Goal: Task Accomplishment & Management: Complete application form

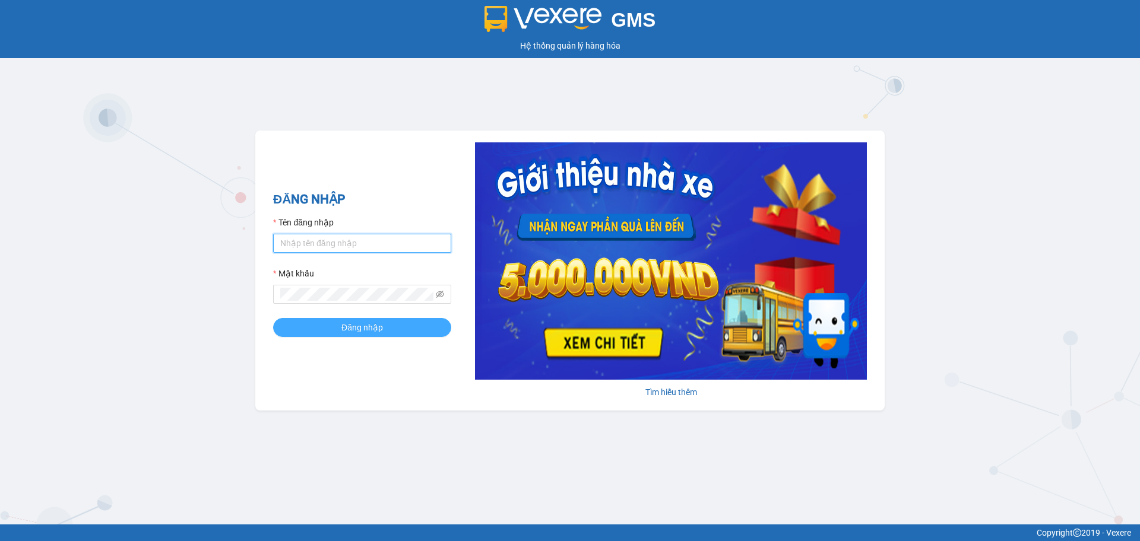
type input "dongtran.vxr"
click at [340, 325] on button "Đăng nhập" at bounding box center [362, 327] width 178 height 19
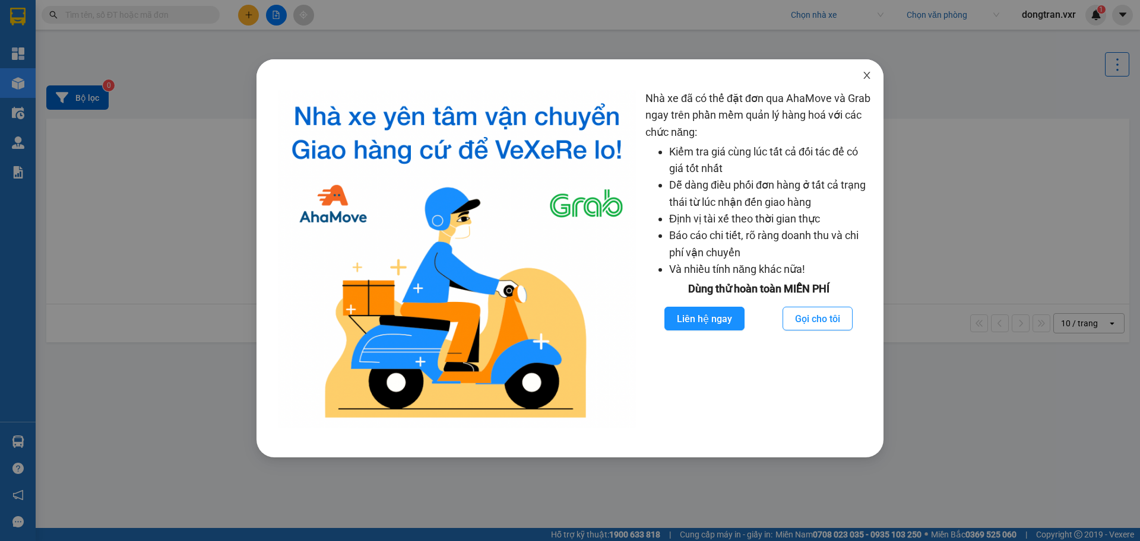
click at [862, 72] on icon "close" at bounding box center [866, 75] width 9 height 9
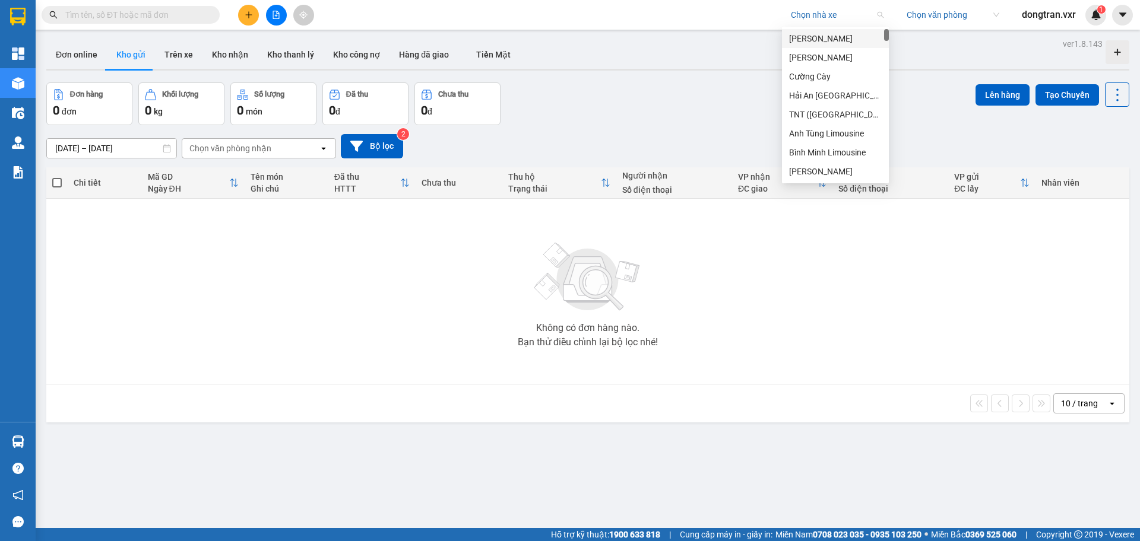
click at [829, 16] on input "search" at bounding box center [833, 15] width 84 height 18
type input "xe ty"
click at [818, 40] on div "Xe Ty Le" at bounding box center [835, 38] width 93 height 13
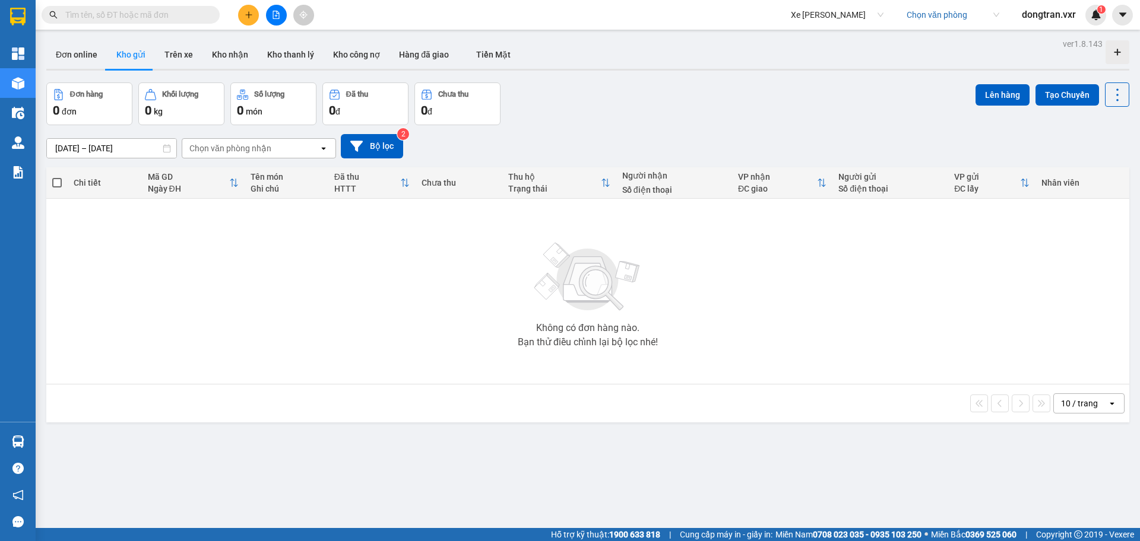
click at [963, 14] on input "search" at bounding box center [949, 15] width 84 height 18
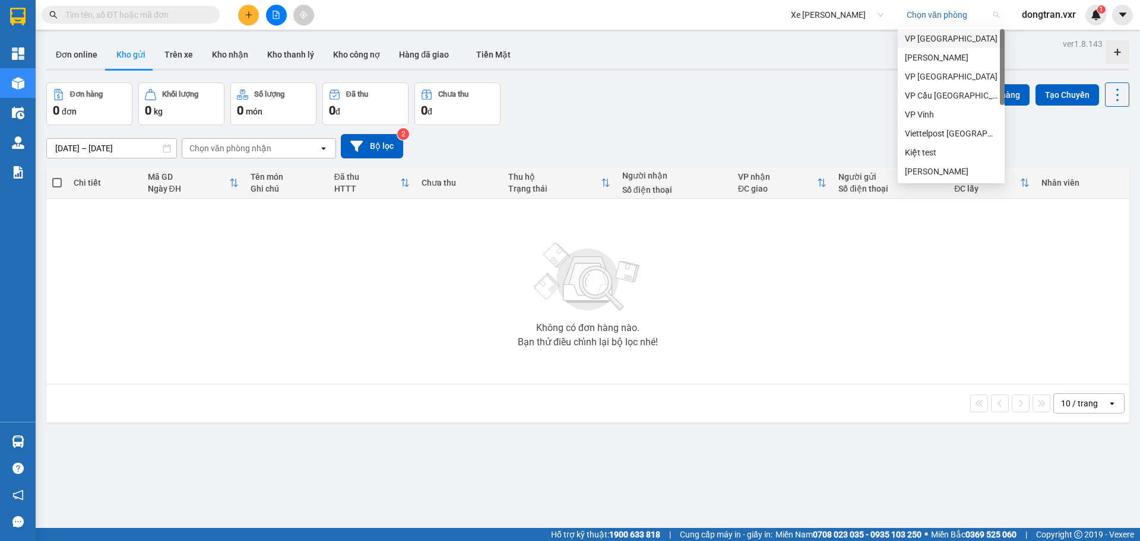
click at [823, 61] on div "Đơn online Kho gửi Trên xe Kho nhận Kho thanh lý Kho công nợ Hàng đã giao Tiền …" at bounding box center [587, 55] width 1083 height 31
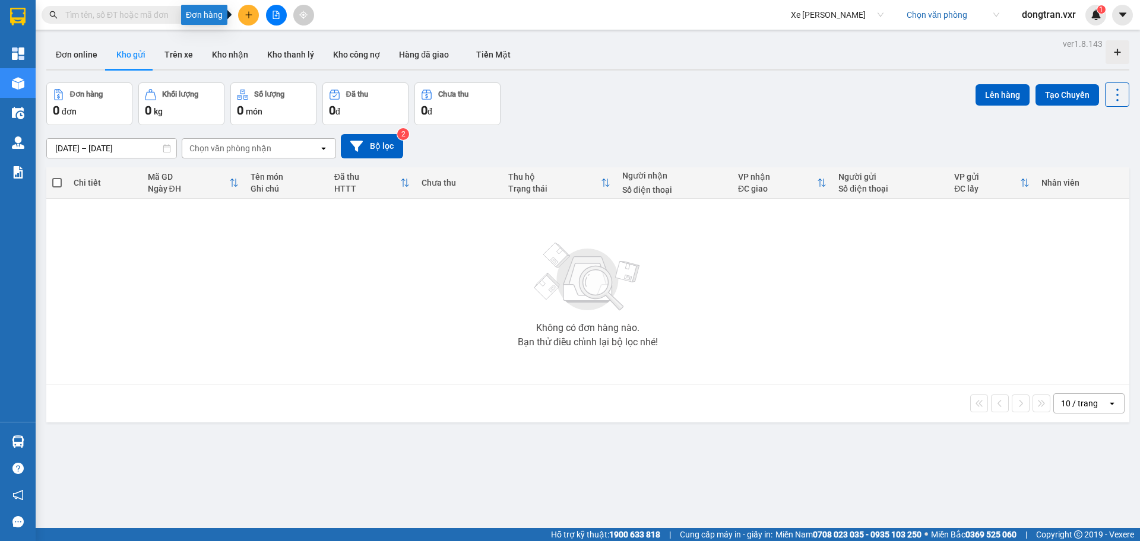
click at [248, 14] on icon "plus" at bounding box center [248, 14] width 1 height 7
click at [278, 41] on div "Tạo đơn hàng" at bounding box center [296, 44] width 52 height 13
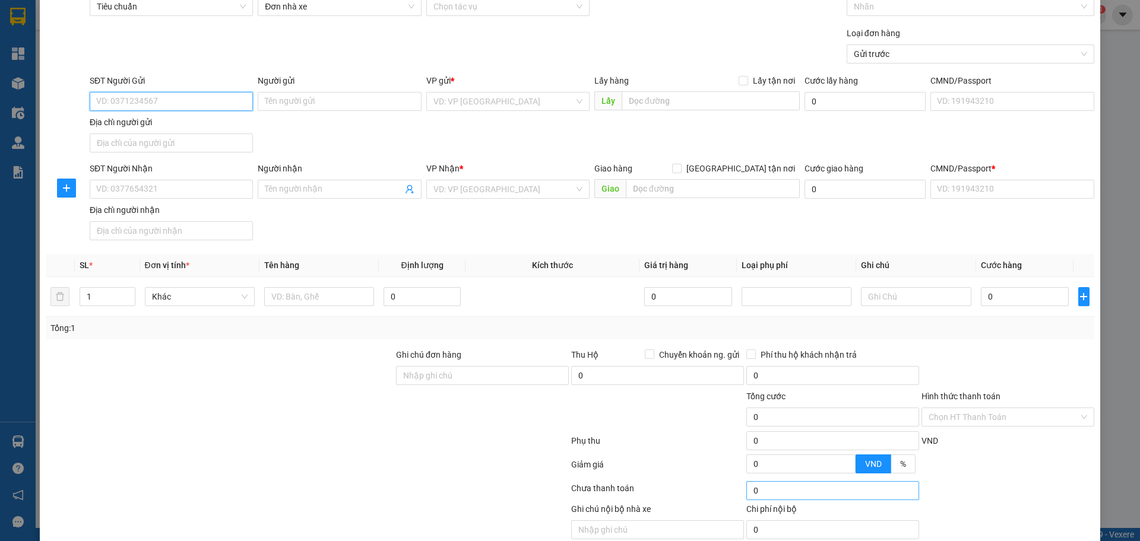
scroll to position [113, 0]
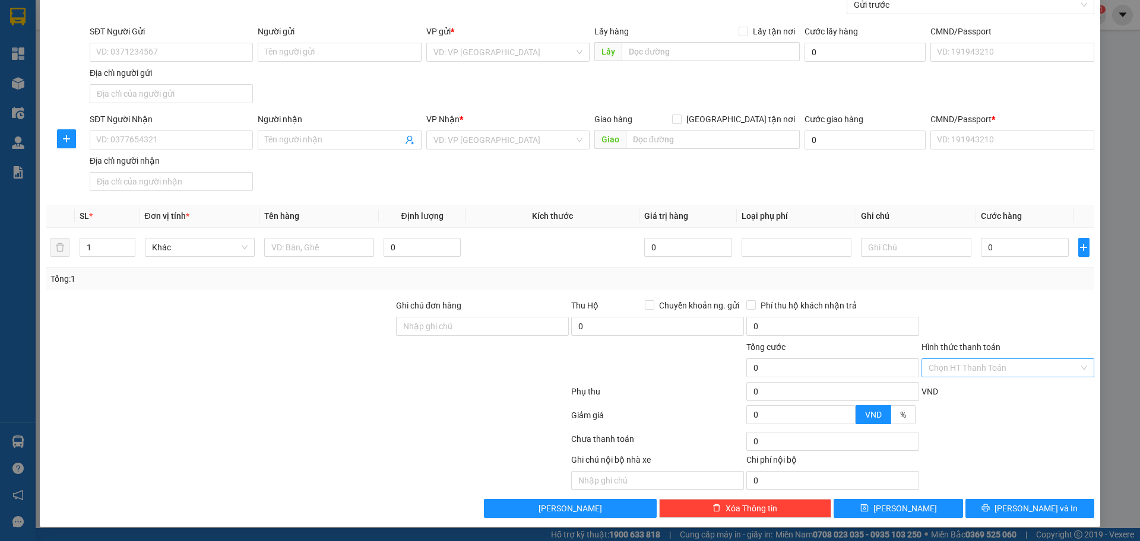
click at [935, 374] on input "Hình thức thanh toán" at bounding box center [1004, 368] width 150 height 18
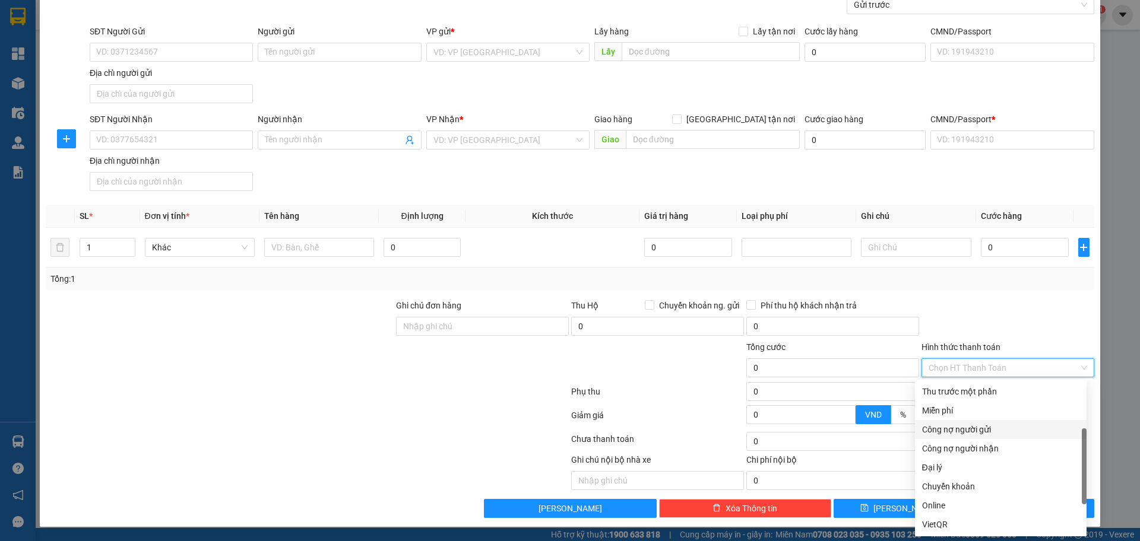
scroll to position [38, 0]
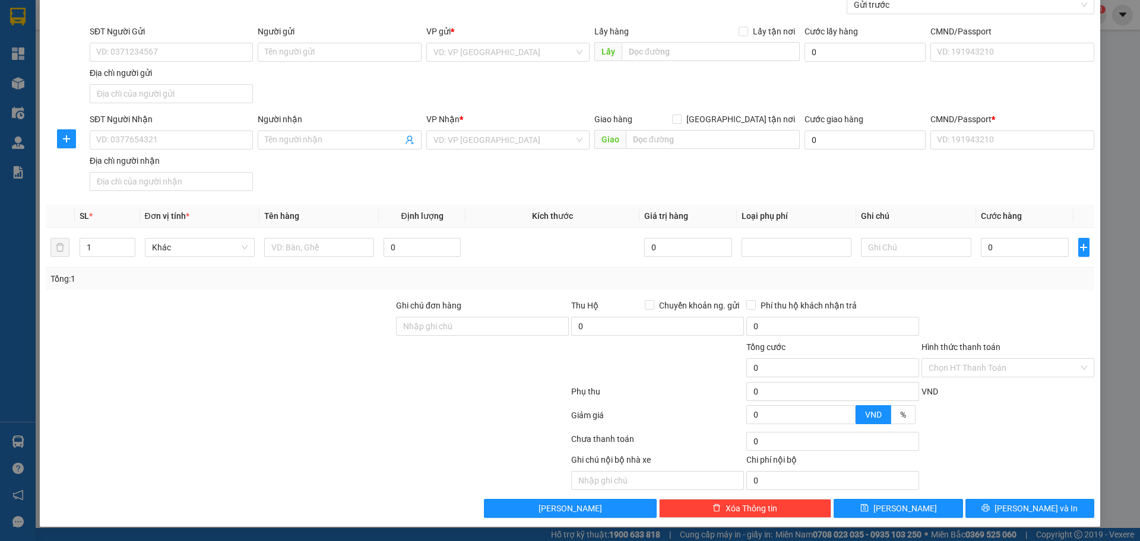
click at [949, 323] on div at bounding box center [1007, 320] width 175 height 42
drag, startPoint x: 701, startPoint y: 346, endPoint x: 719, endPoint y: 346, distance: 18.4
click at [701, 346] on div at bounding box center [657, 362] width 175 height 42
click at [719, 346] on div at bounding box center [657, 362] width 175 height 42
drag, startPoint x: 865, startPoint y: 278, endPoint x: 876, endPoint y: 276, distance: 11.5
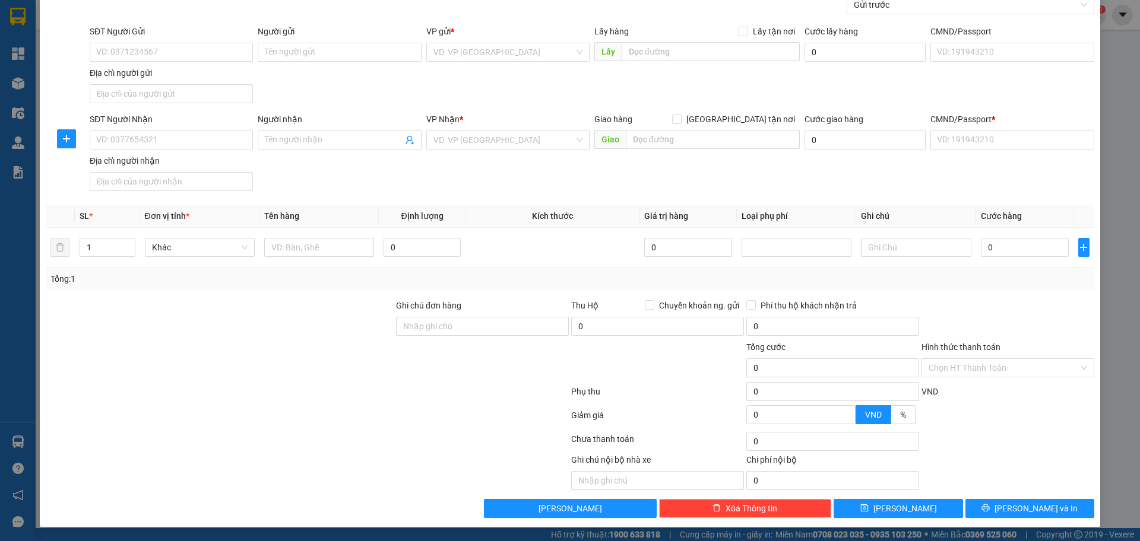
click at [865, 278] on div "Tổng: 1" at bounding box center [569, 279] width 1039 height 13
click at [876, 276] on div "Tổng: 1" at bounding box center [569, 279] width 1039 height 13
click at [983, 360] on input "Hình thức thanh toán" at bounding box center [1004, 368] width 150 height 18
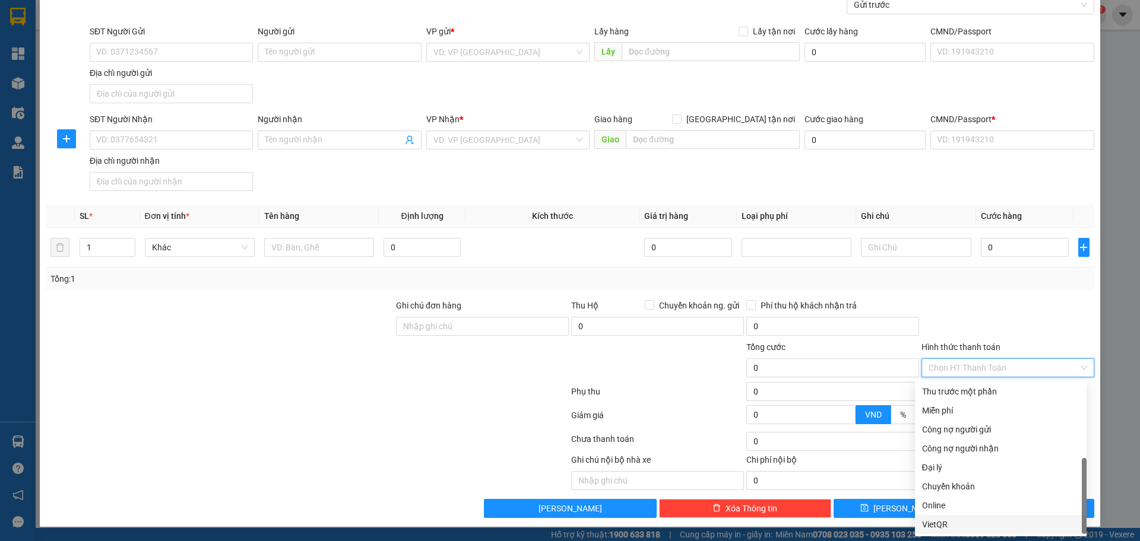
click at [968, 518] on div "VietQR" at bounding box center [1000, 524] width 157 height 13
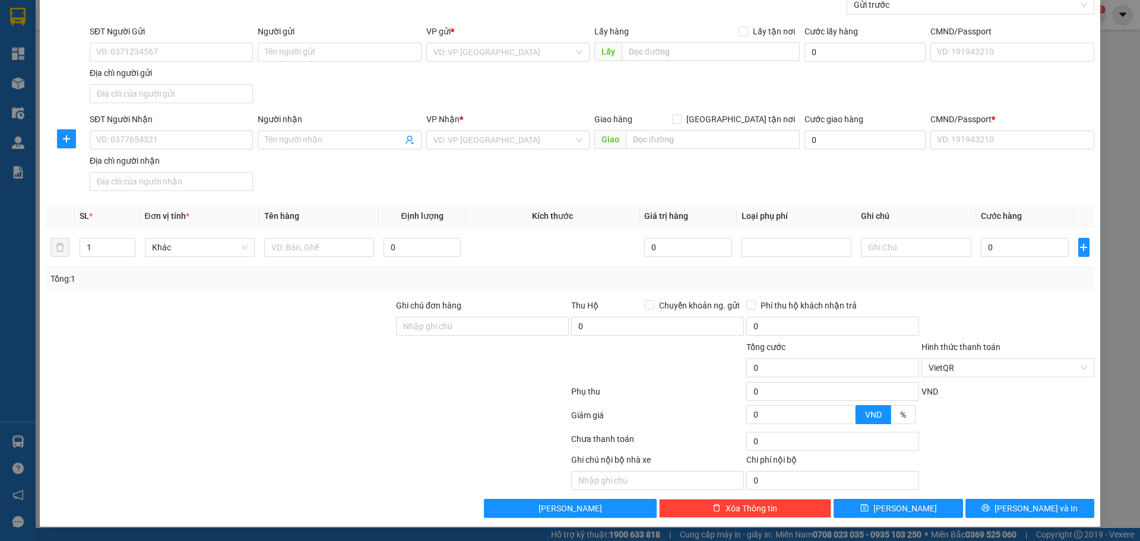
click at [961, 319] on div at bounding box center [1007, 320] width 175 height 42
click at [958, 365] on span "VietQR" at bounding box center [1008, 368] width 159 height 18
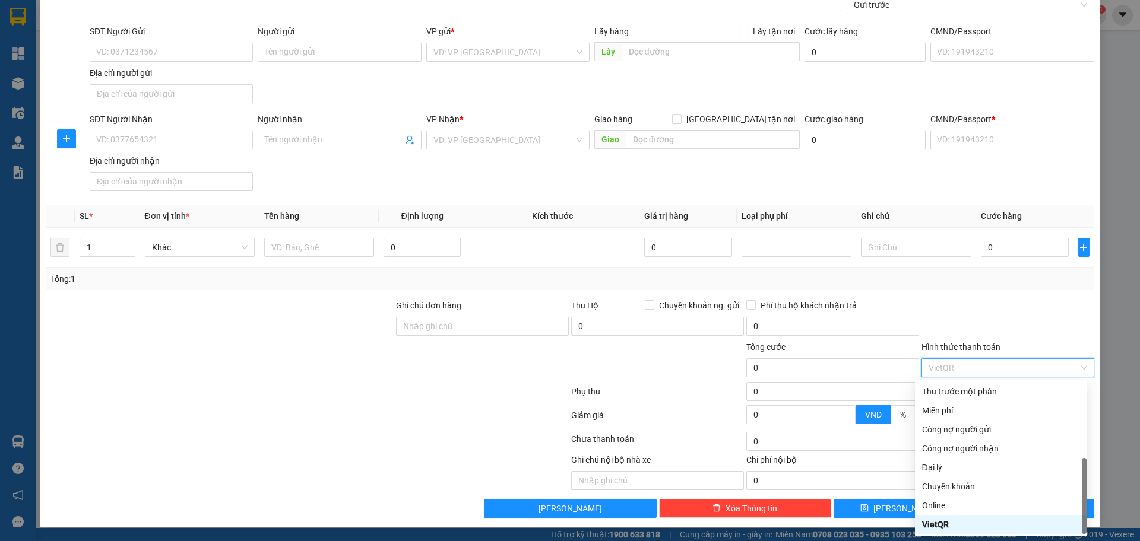
drag, startPoint x: 963, startPoint y: 521, endPoint x: 951, endPoint y: 512, distance: 15.7
click at [963, 521] on div "VietQR" at bounding box center [1000, 524] width 157 height 13
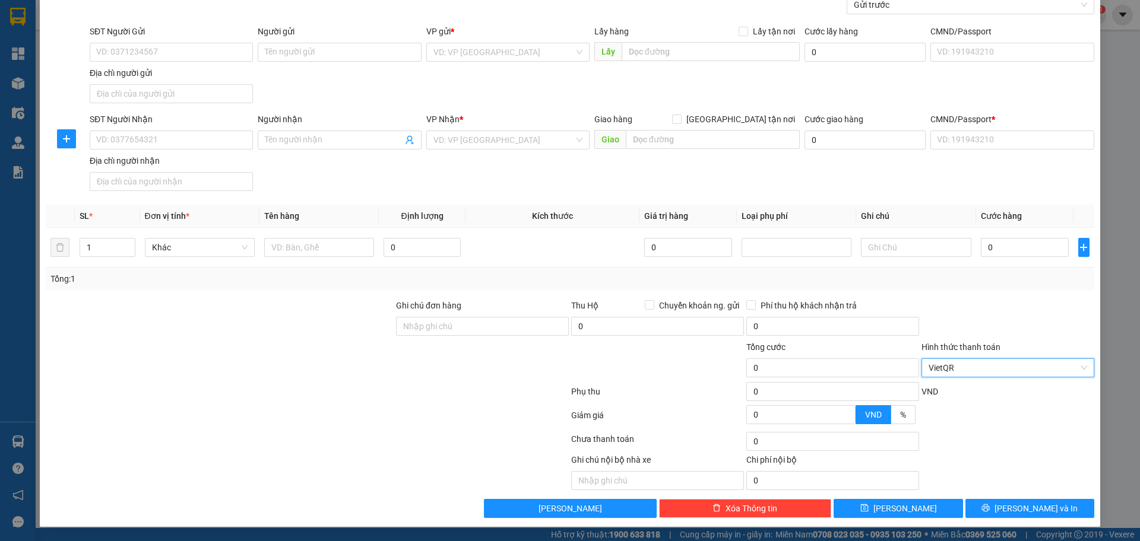
click at [972, 412] on div at bounding box center [1007, 419] width 175 height 21
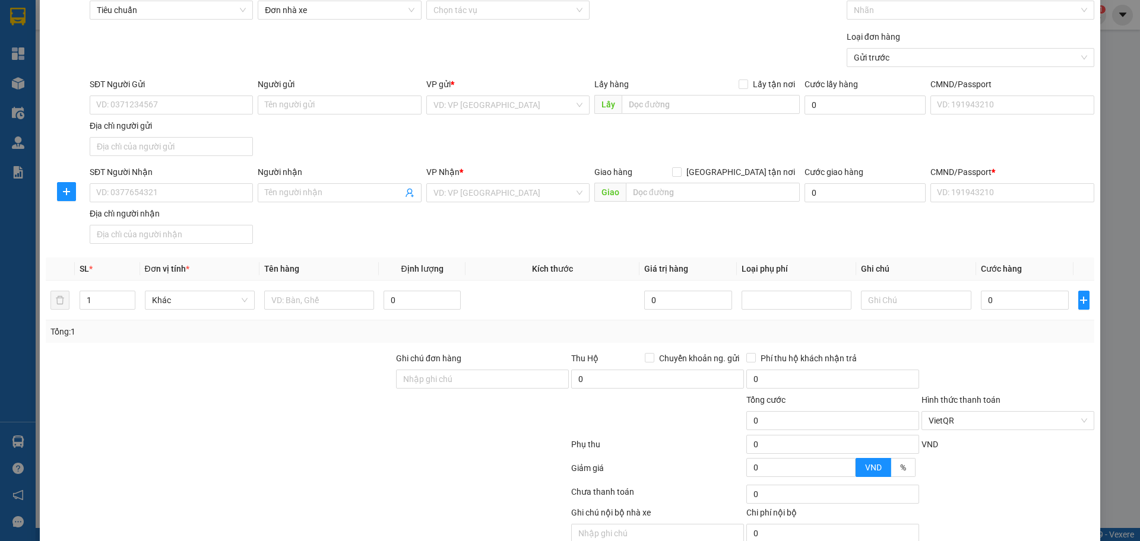
scroll to position [0, 0]
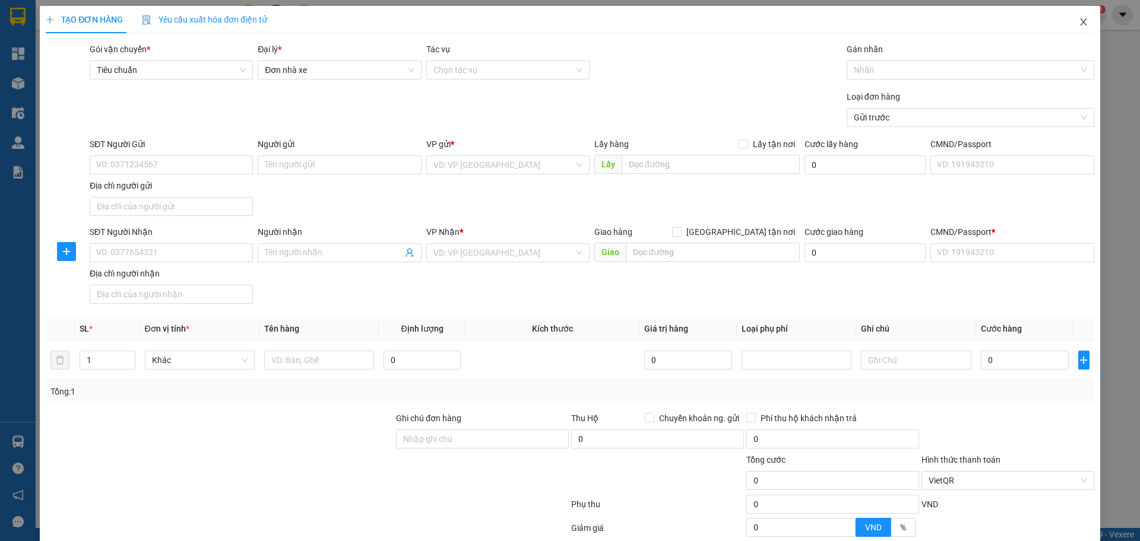
click at [1079, 23] on icon "close" at bounding box center [1083, 21] width 9 height 9
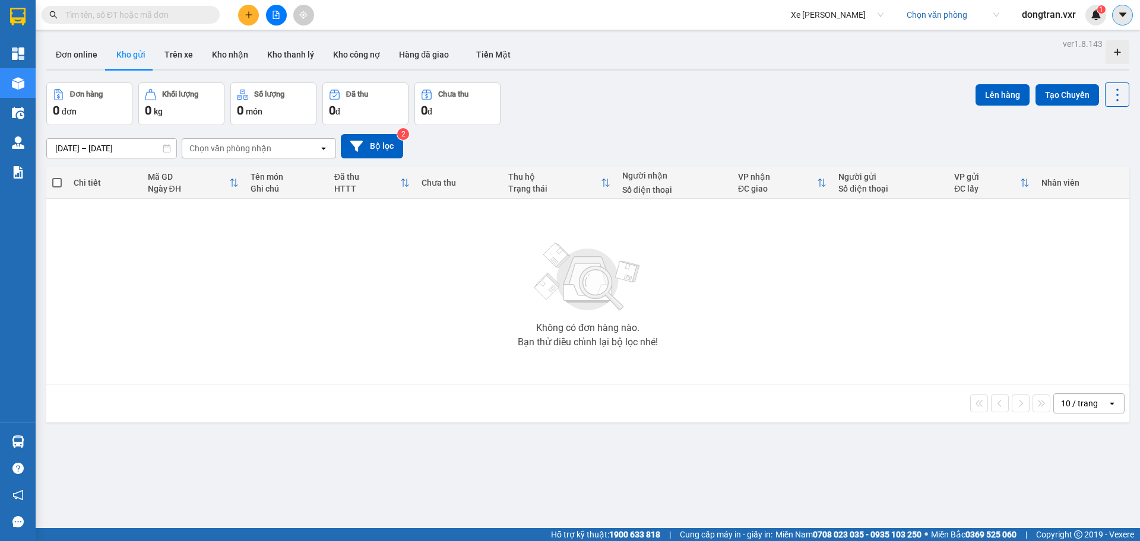
click at [1120, 15] on icon "caret-down" at bounding box center [1122, 14] width 11 height 11
click at [1062, 13] on span "dongtran.vxr" at bounding box center [1048, 14] width 73 height 15
click at [1049, 40] on span "Đăng xuất" at bounding box center [1055, 36] width 50 height 13
